Goal: Communication & Community: Answer question/provide support

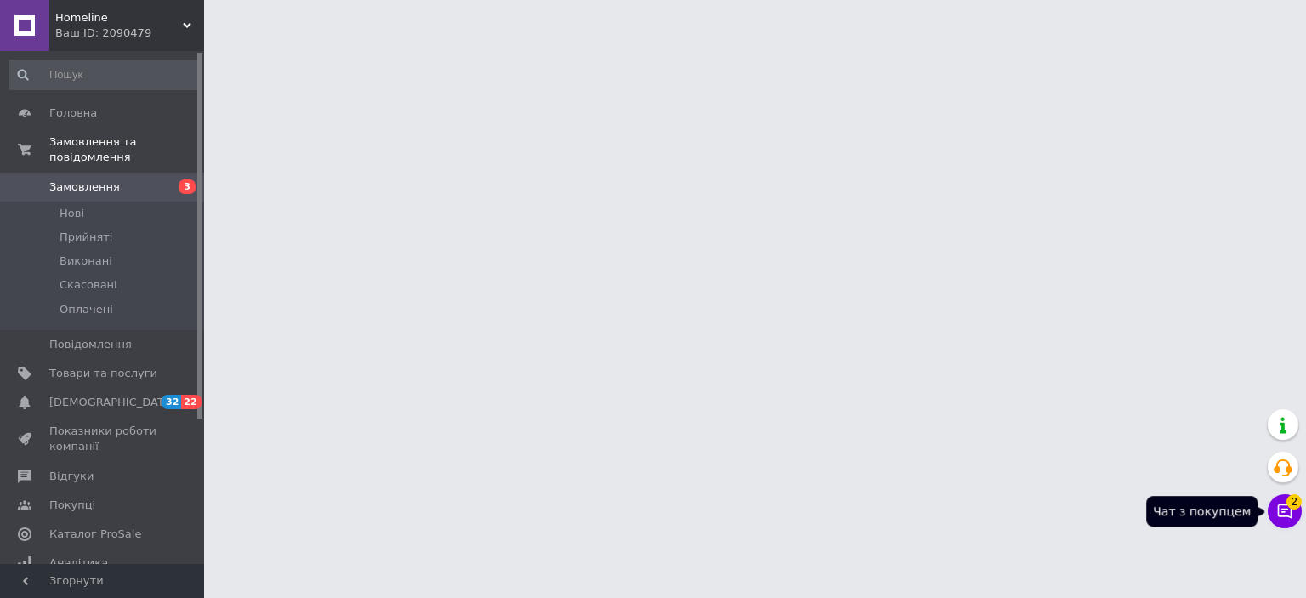
click at [1286, 508] on icon at bounding box center [1285, 511] width 14 height 14
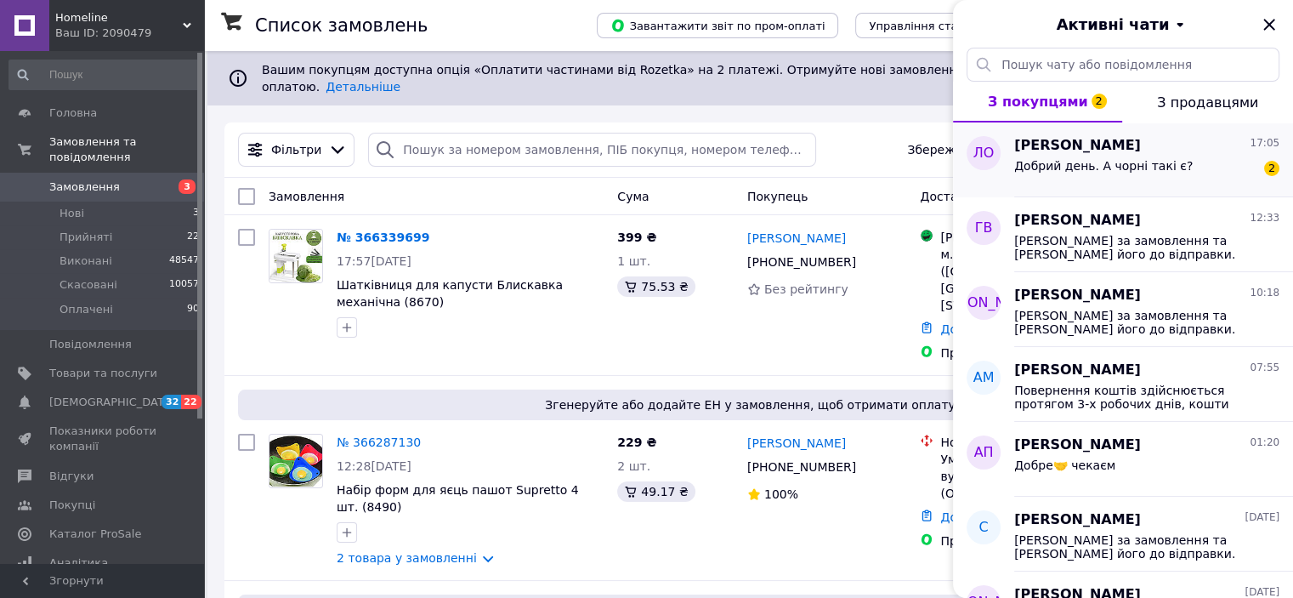
click at [1148, 169] on span "Добрий день. А чорні такі є?" at bounding box center [1103, 166] width 178 height 14
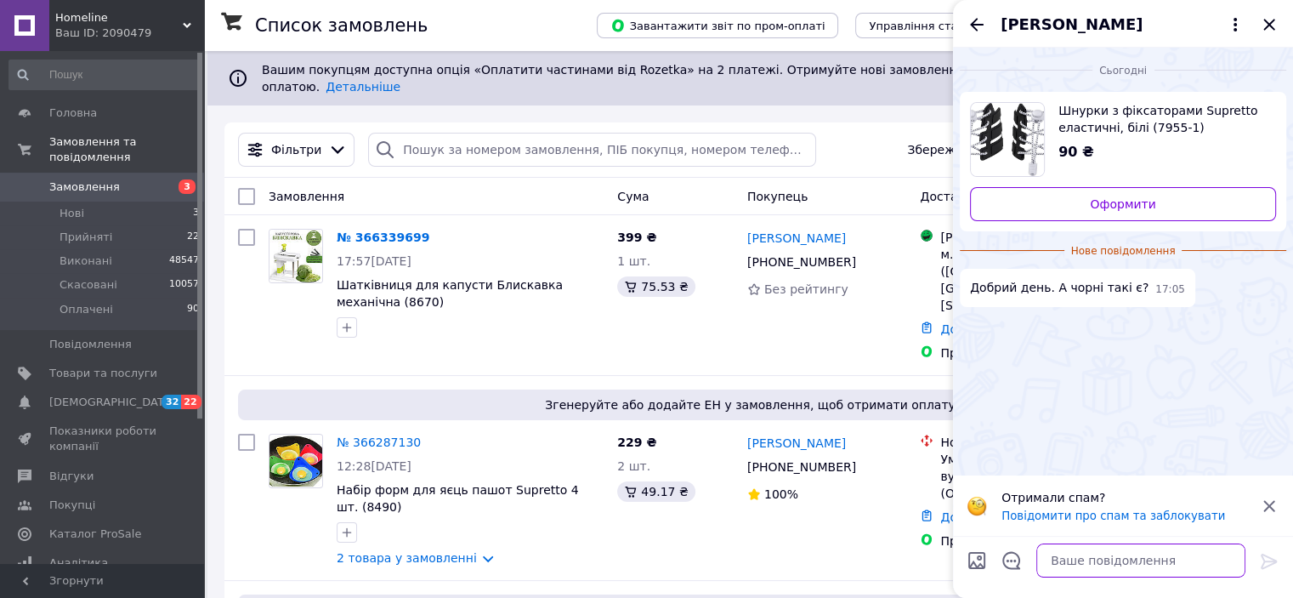
click at [1077, 565] on textarea at bounding box center [1140, 560] width 209 height 34
type textarea "Доброго дня, нажаль немає"
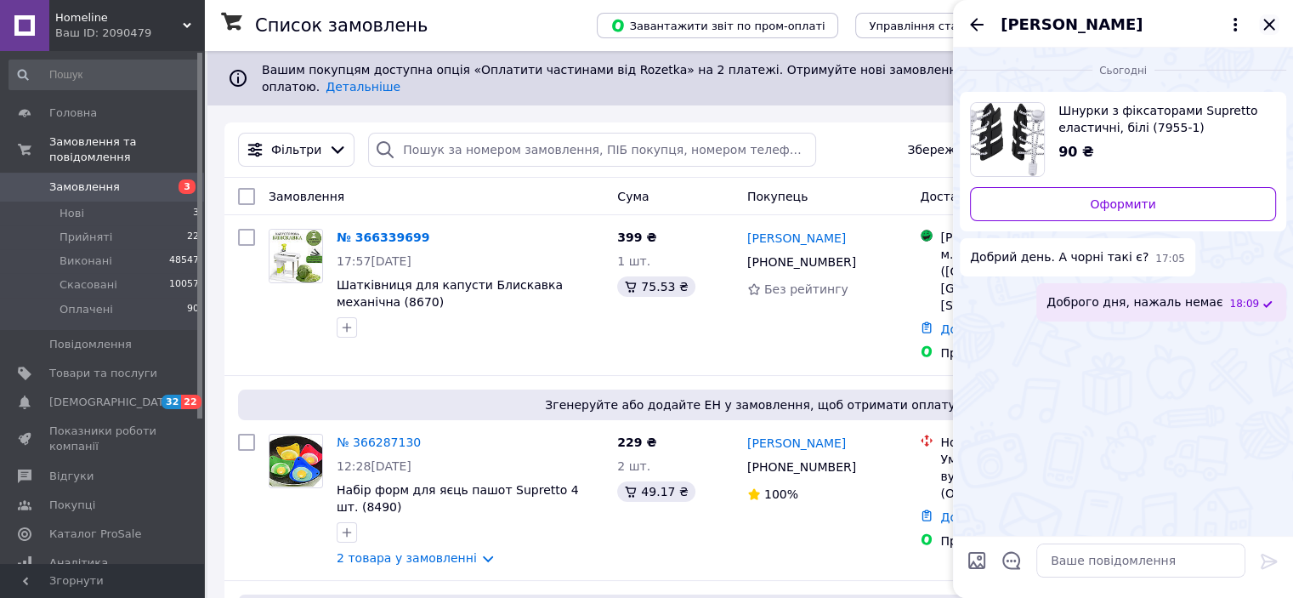
click at [1269, 26] on icon "Закрити" at bounding box center [1269, 24] width 20 height 20
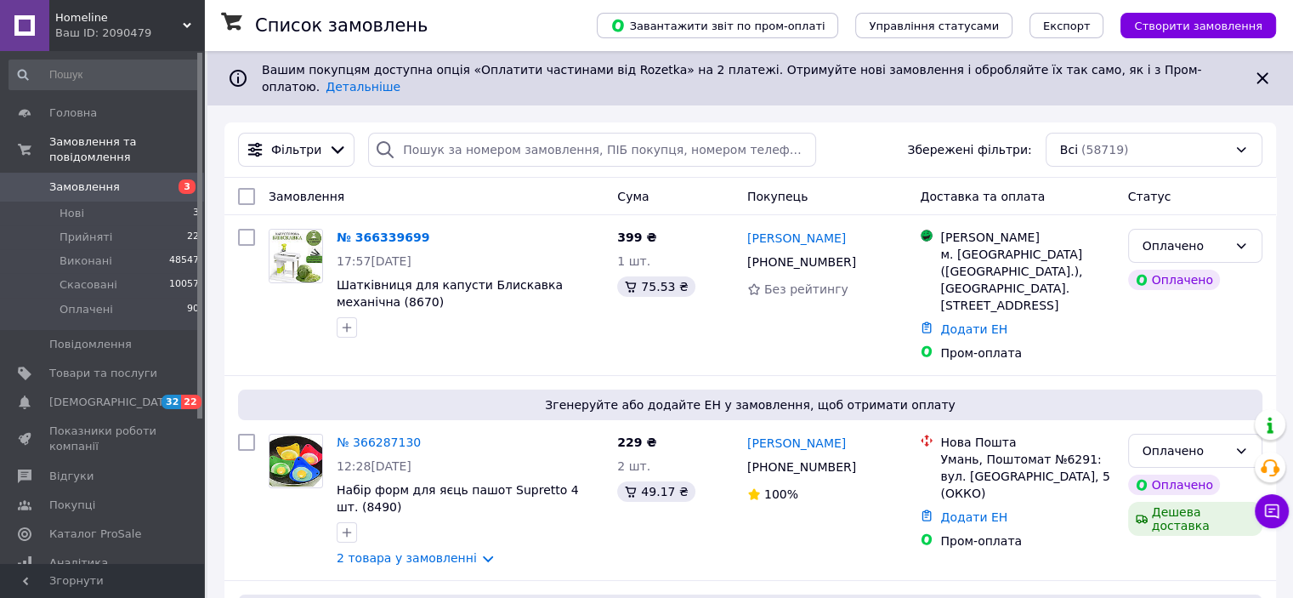
click at [150, 47] on div "Homeline Ваш ID: 2090479" at bounding box center [126, 25] width 155 height 51
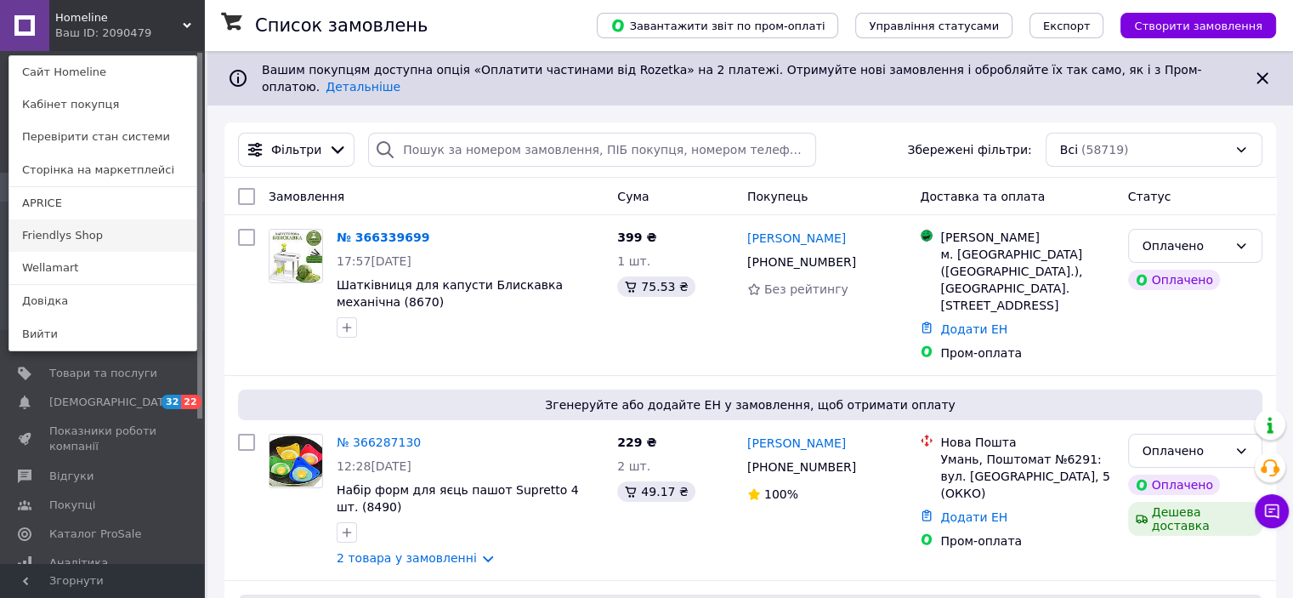
click at [106, 234] on link "Friendlys Shop" at bounding box center [102, 235] width 187 height 32
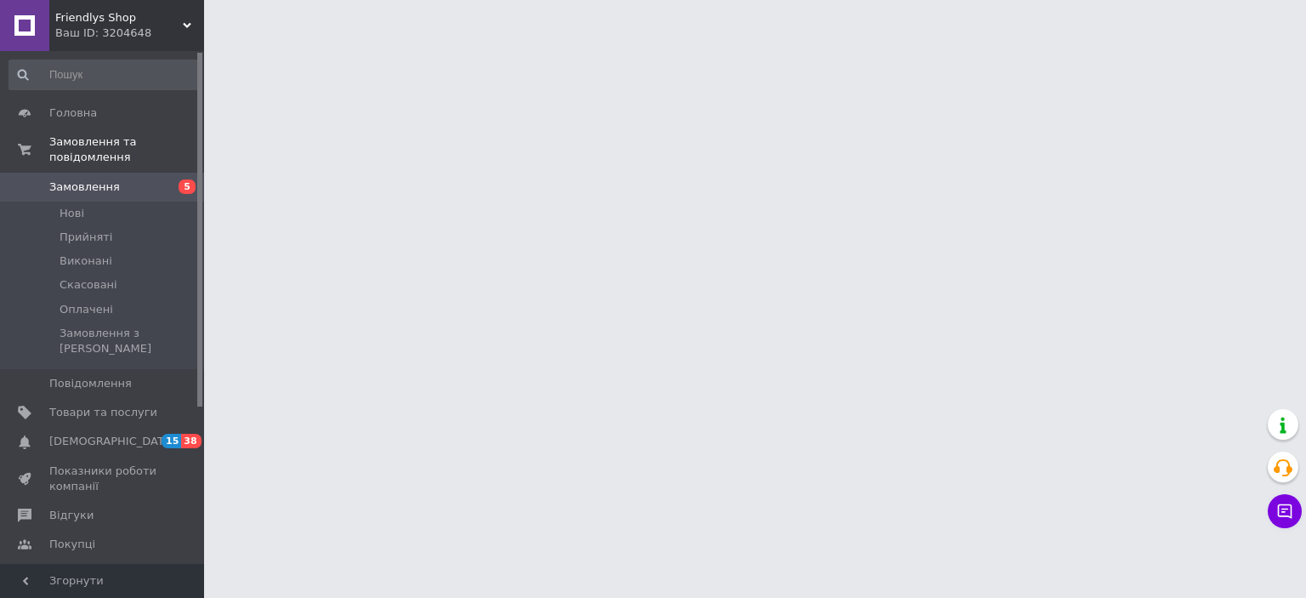
click at [136, 16] on span "Friendlys Shop" at bounding box center [118, 17] width 127 height 15
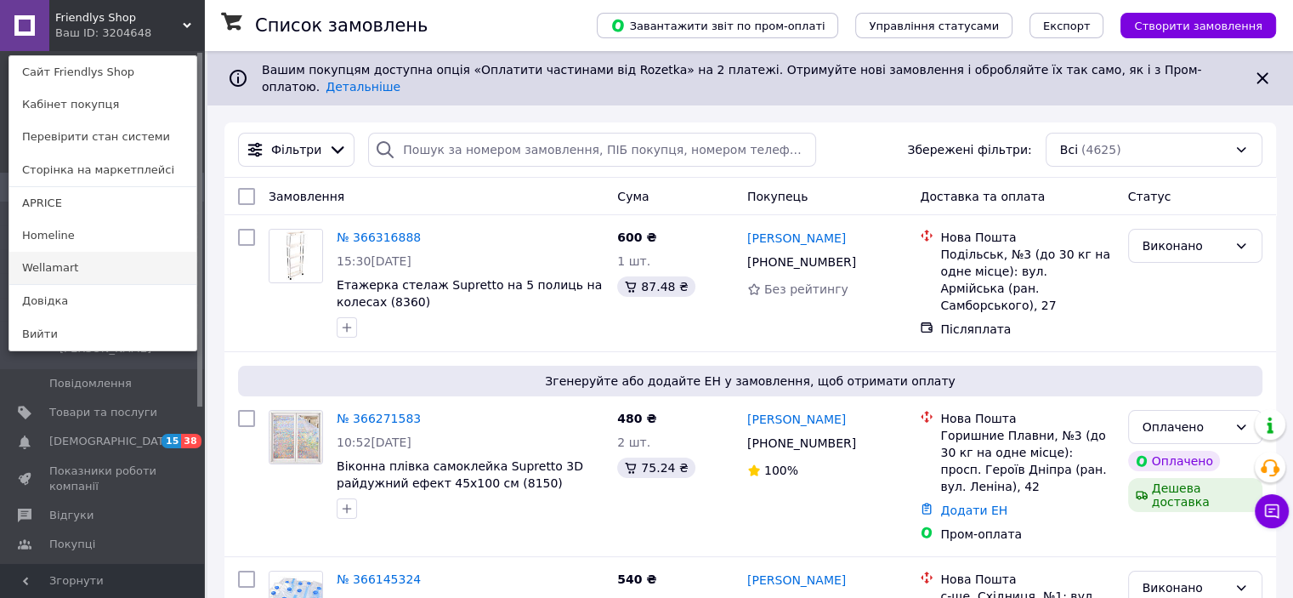
click at [99, 270] on link "Wellamart" at bounding box center [102, 268] width 187 height 32
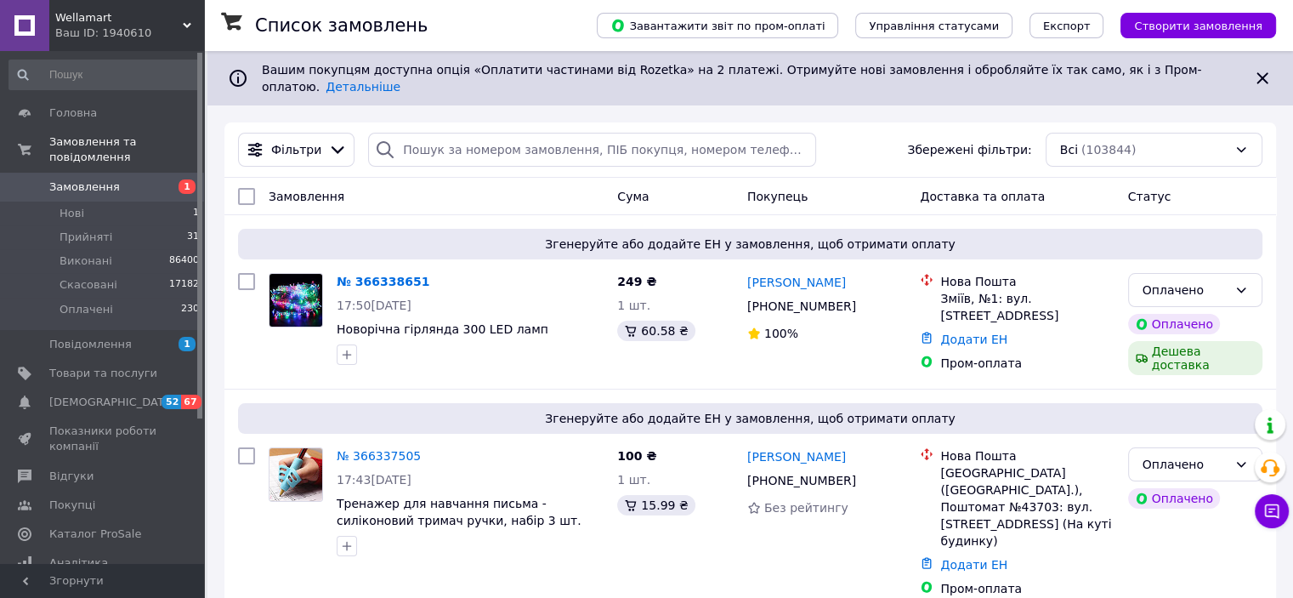
click at [147, 30] on div "Ваш ID: 1940610" at bounding box center [129, 32] width 149 height 15
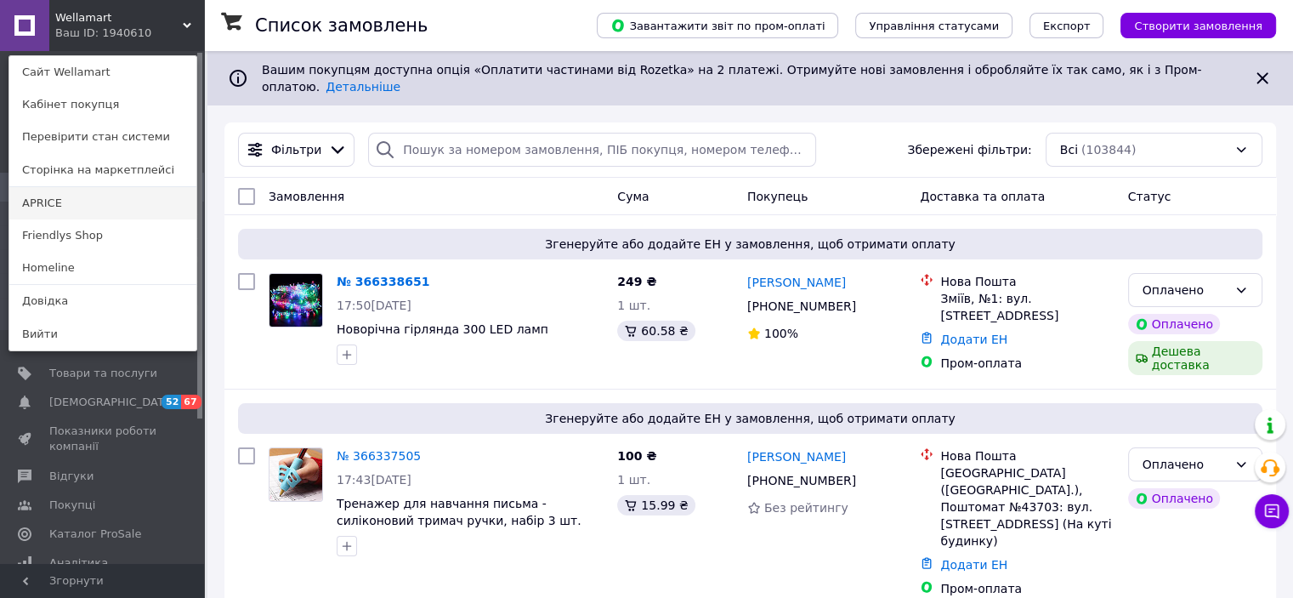
click at [71, 196] on link "APRICE" at bounding box center [102, 203] width 187 height 32
